Goal: Task Accomplishment & Management: Use online tool/utility

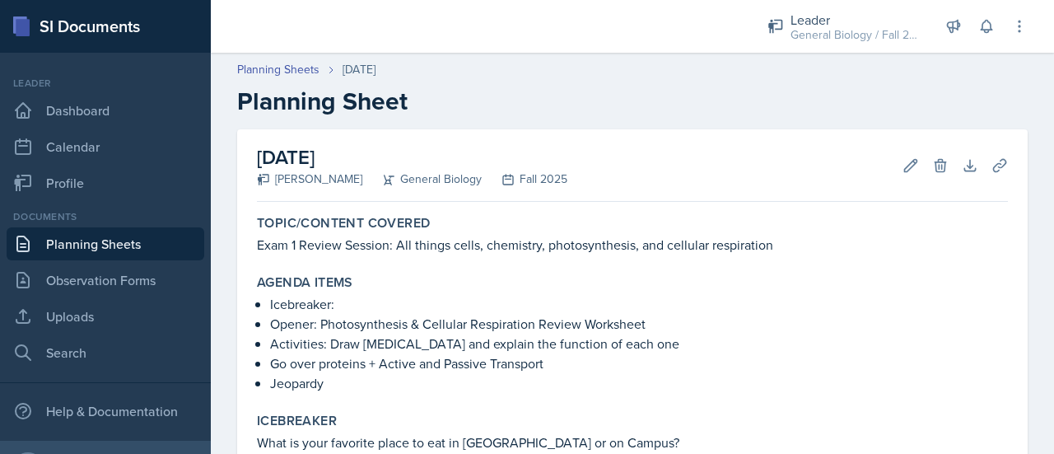
scroll to position [77, 0]
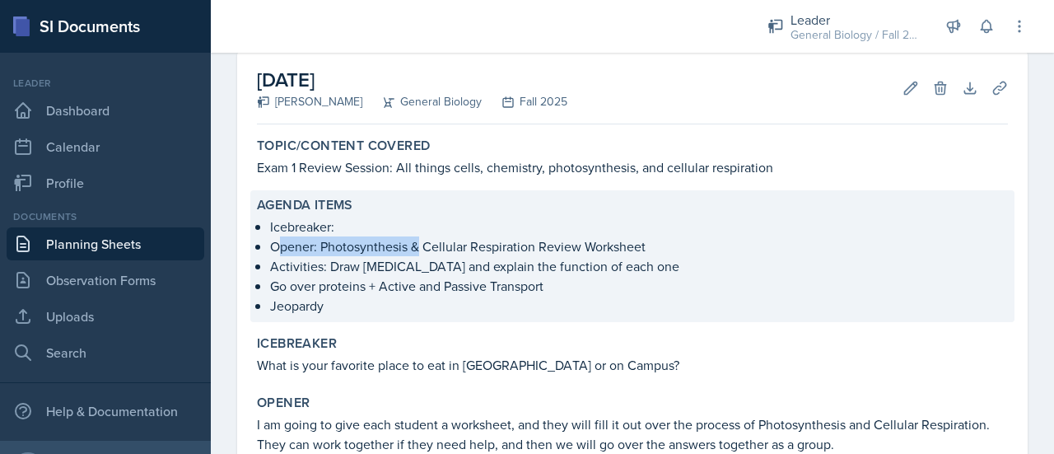
drag, startPoint x: 276, startPoint y: 238, endPoint x: 418, endPoint y: 248, distance: 142.8
click at [418, 248] on p "Opener: Photosynthesis & Cellular Respiration Review Worksheet" at bounding box center [639, 246] width 738 height 20
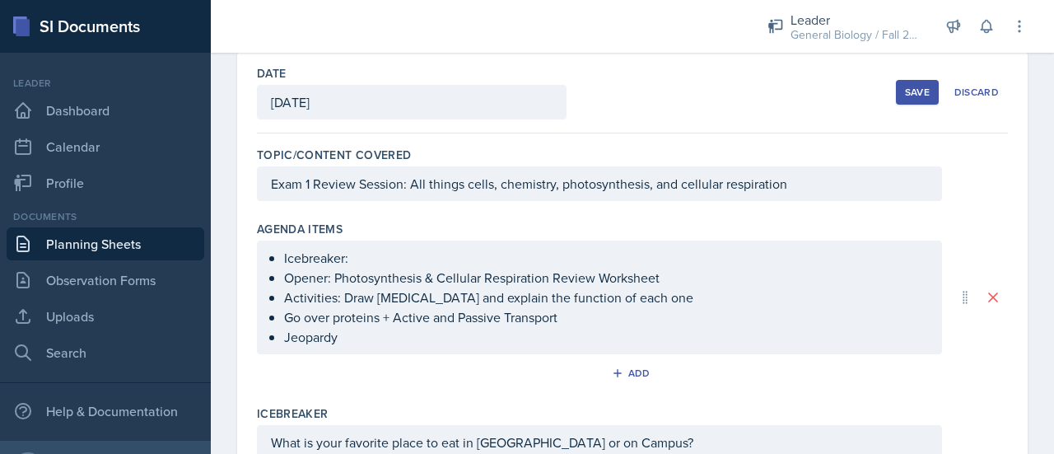
click at [418, 248] on div "Icebreaker: Opener: Photosynthesis & Cellular Respiration Review Worksheet Acti…" at bounding box center [599, 298] width 685 height 114
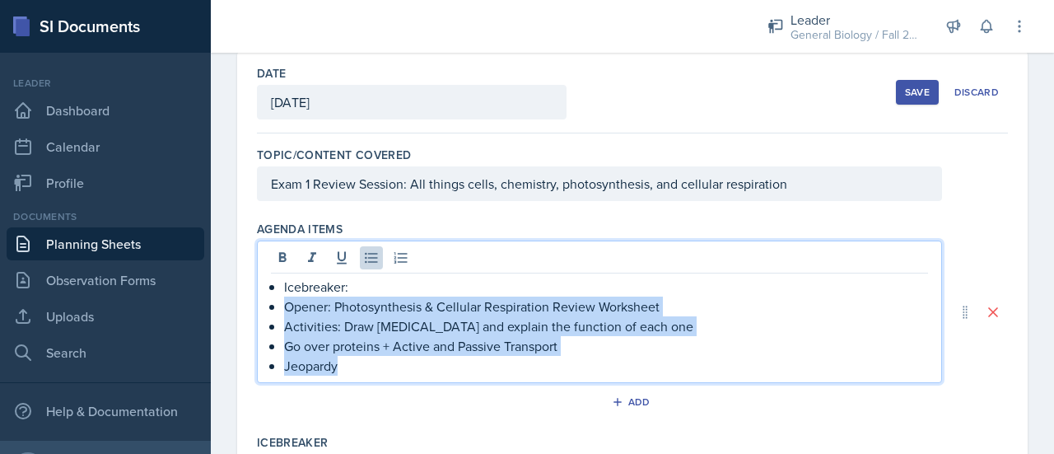
drag, startPoint x: 285, startPoint y: 302, endPoint x: 410, endPoint y: 381, distance: 147.6
click at [410, 381] on div "Agenda items Icebreaker: Opener: Photosynthesis & Cellular Respiration Review W…" at bounding box center [632, 320] width 751 height 213
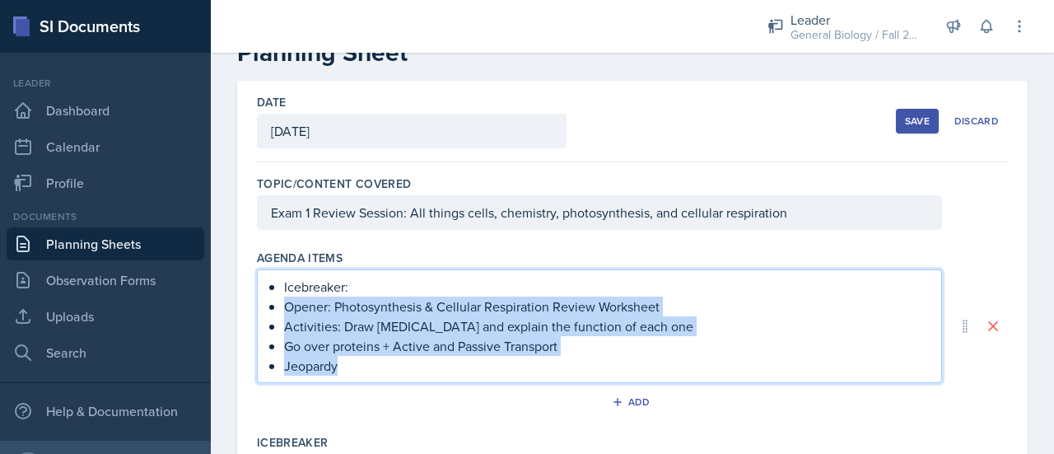
copy ul "Opener: Photosynthesis & Cellular Respiration Review Worksheet Activities: Draw…"
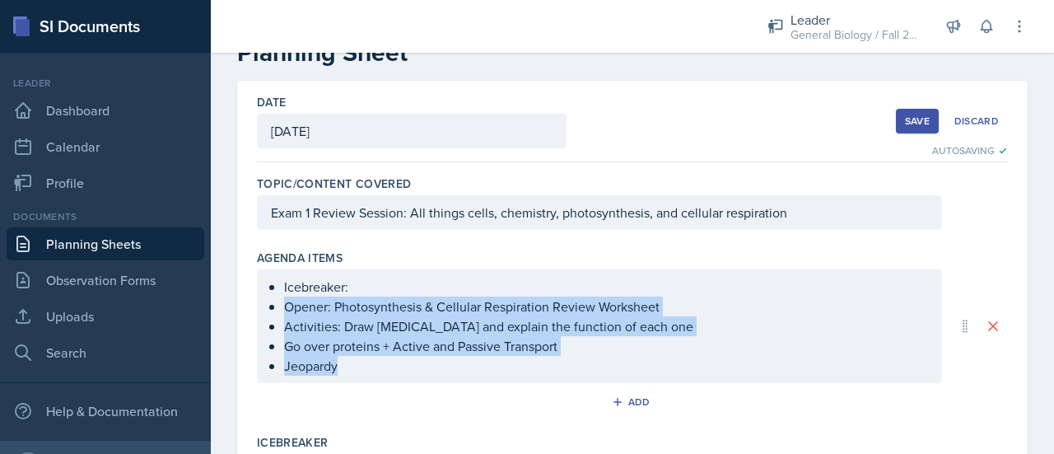
scroll to position [77, 0]
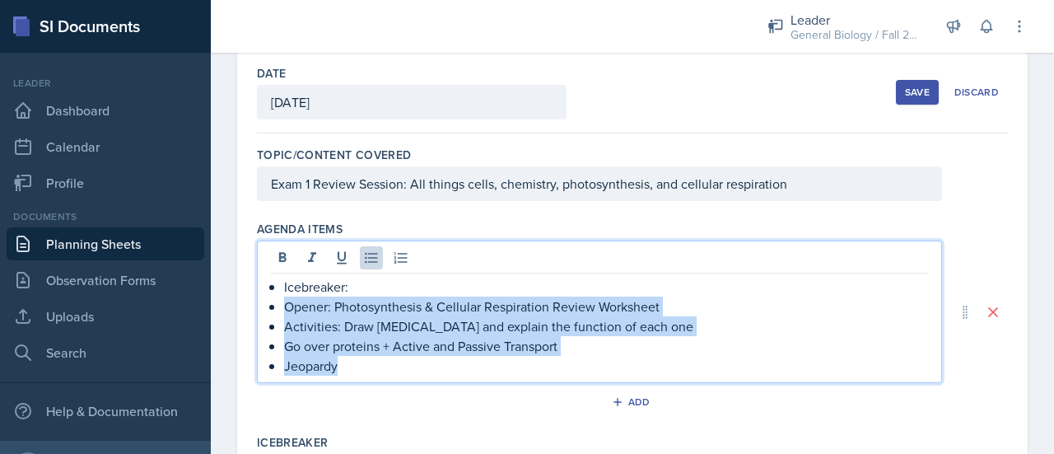
click at [397, 370] on p "Jeopardy" at bounding box center [606, 366] width 644 height 20
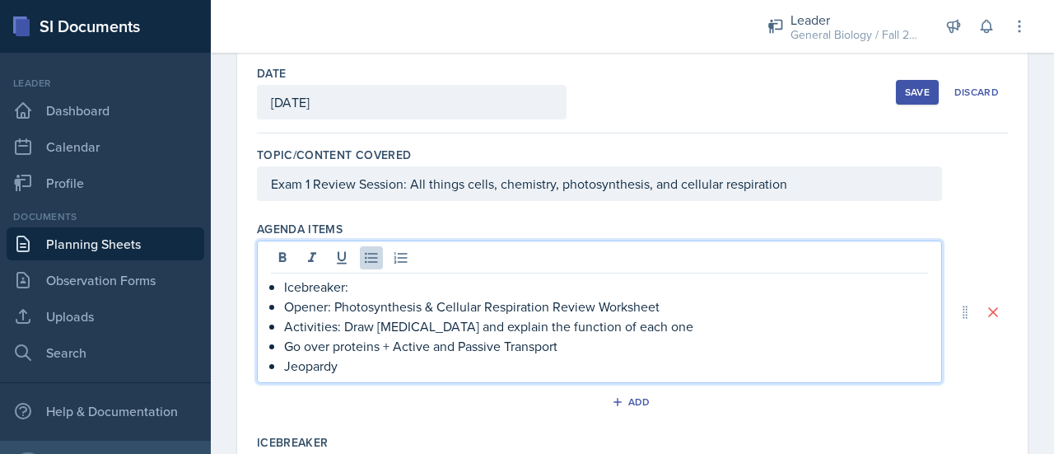
scroll to position [0, 0]
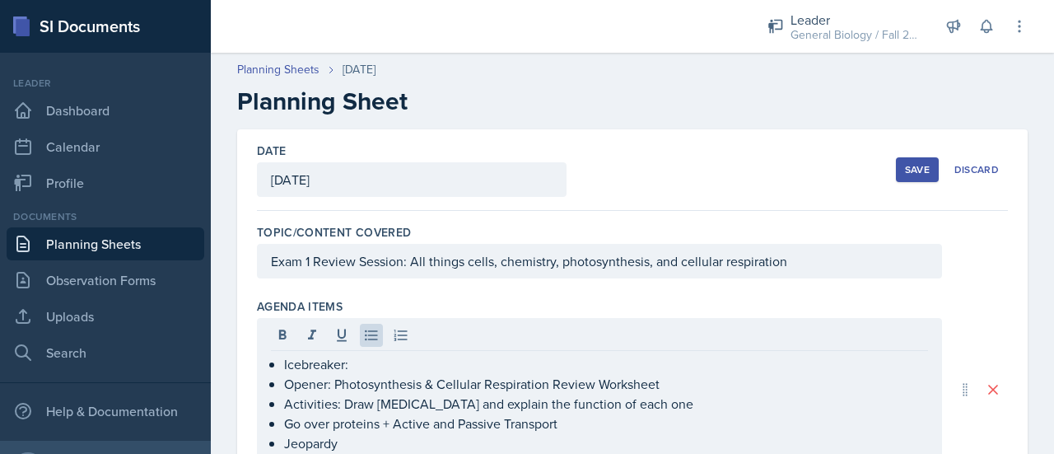
click at [896, 164] on button "Save" at bounding box center [917, 169] width 43 height 25
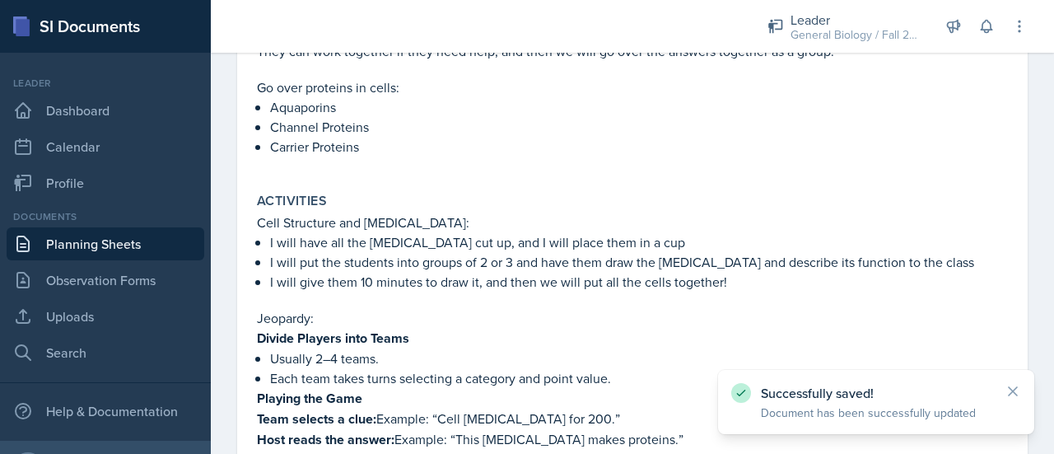
scroll to position [677, 0]
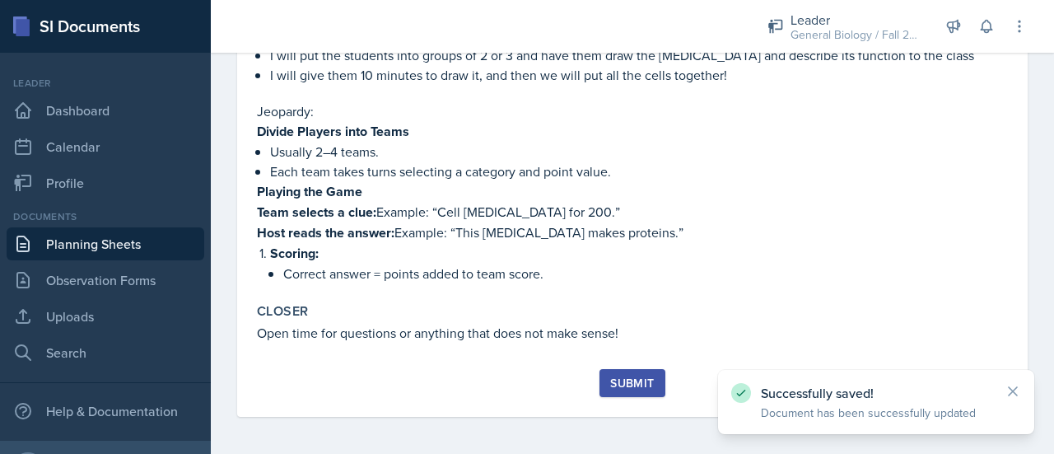
click at [633, 380] on div "Submit" at bounding box center [632, 382] width 44 height 13
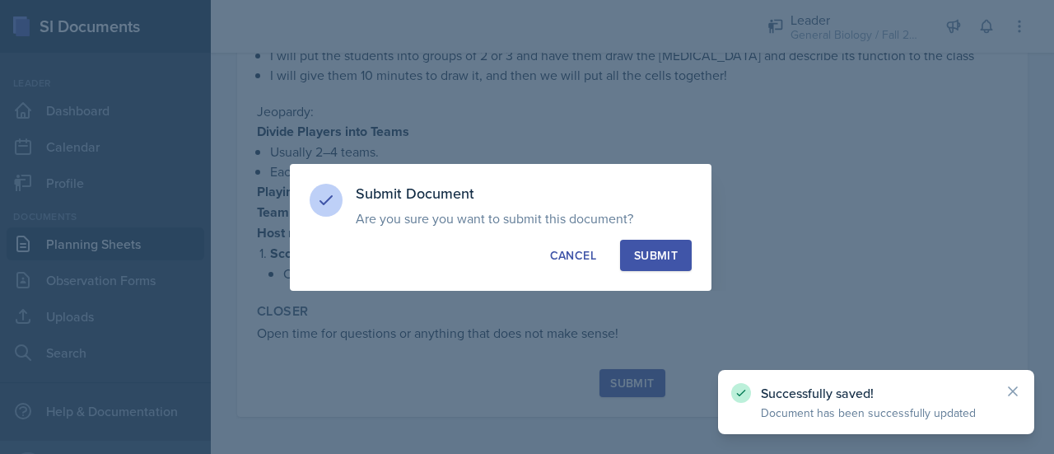
click at [674, 256] on div "Submit" at bounding box center [656, 255] width 44 height 16
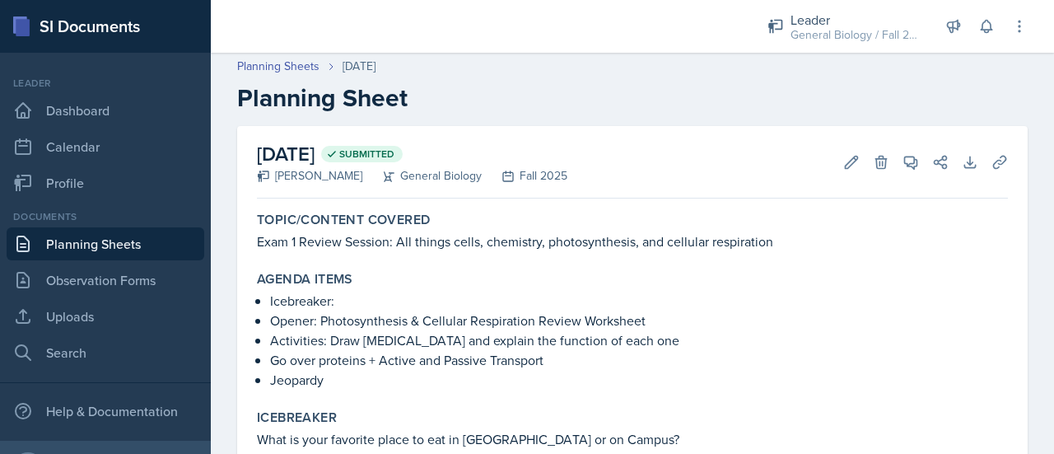
scroll to position [0, 0]
